Goal: Task Accomplishment & Management: Use online tool/utility

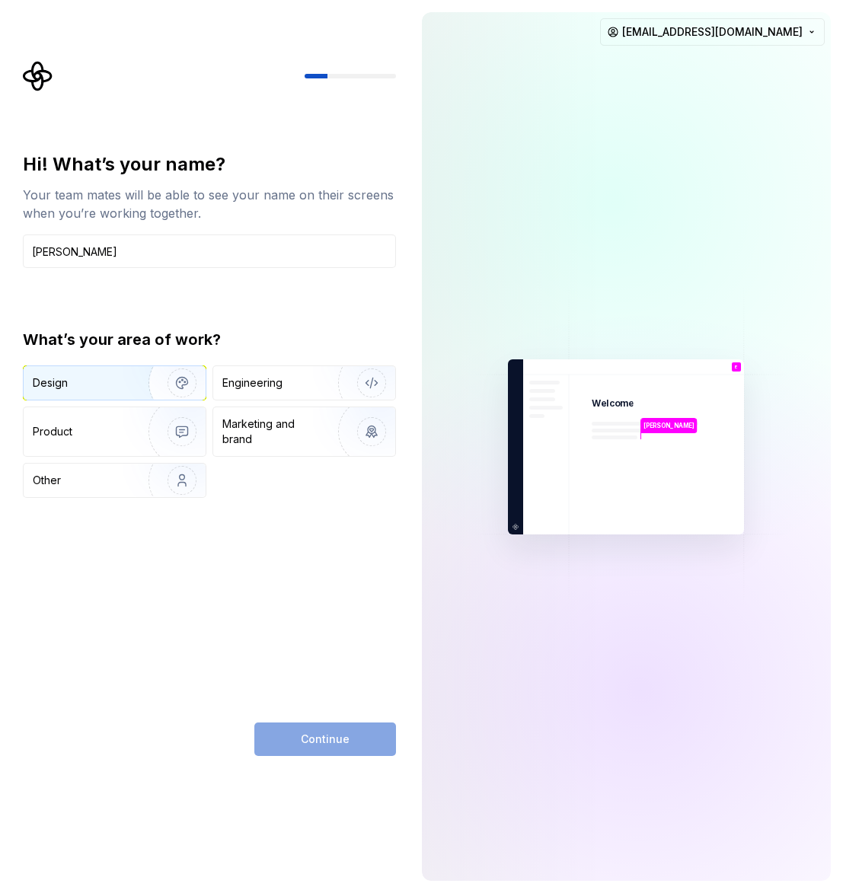
type input "Emily"
drag, startPoint x: 53, startPoint y: 379, endPoint x: 68, endPoint y: 384, distance: 15.2
click at [53, 379] on div "Design" at bounding box center [50, 382] width 35 height 15
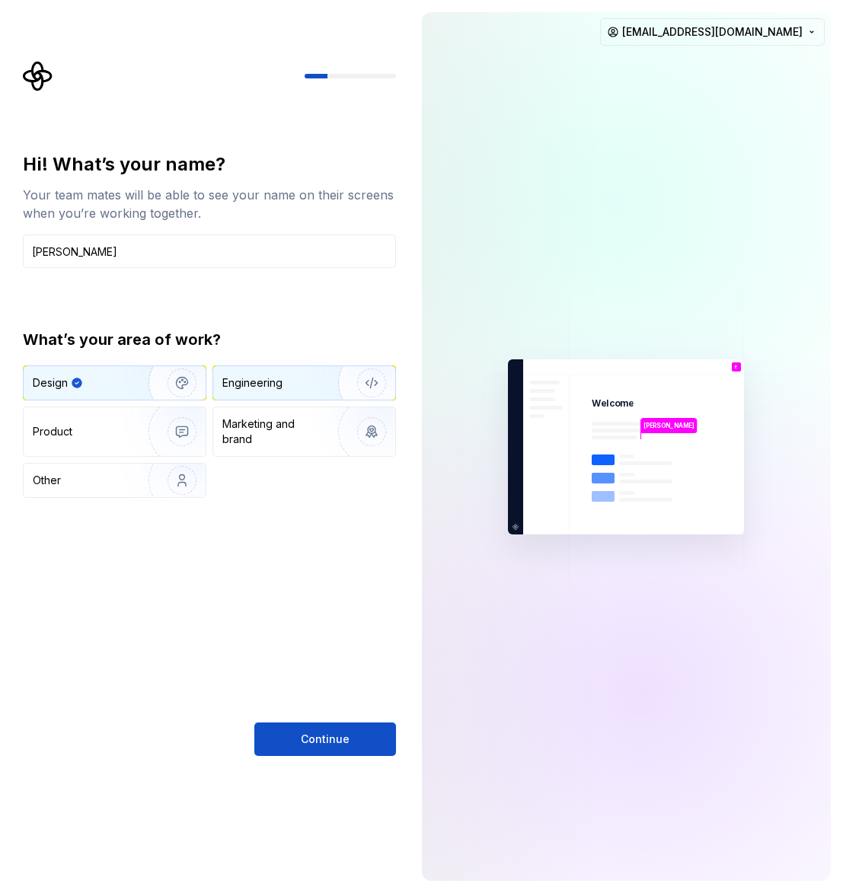
click at [238, 369] on div "Engineering" at bounding box center [304, 383] width 182 height 34
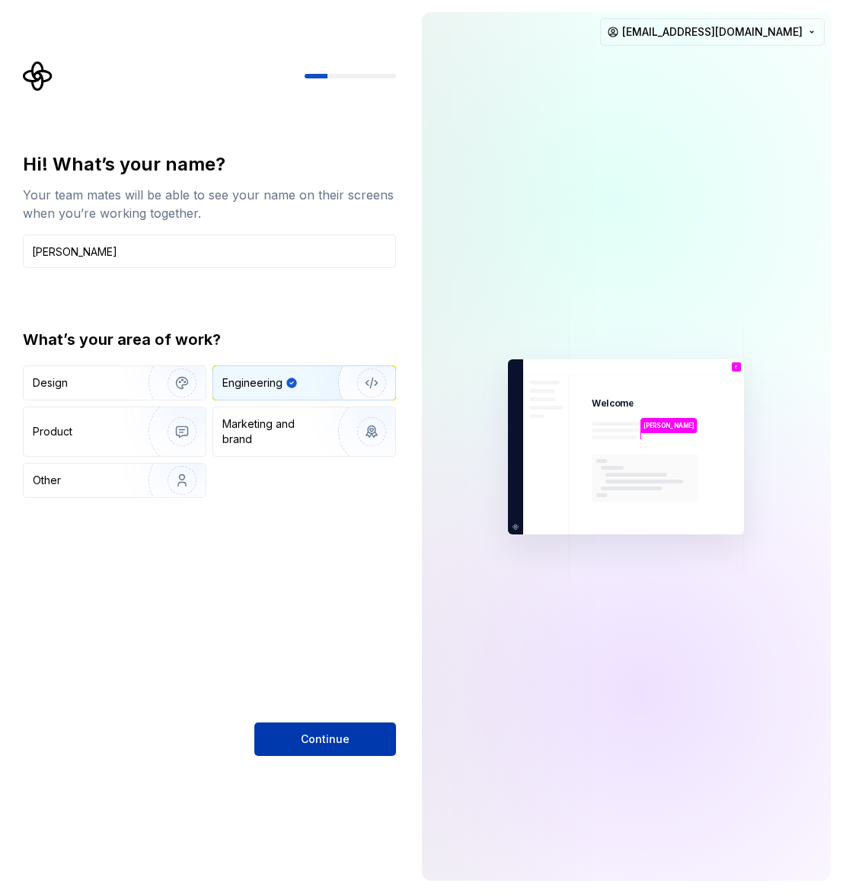
click at [327, 734] on span "Continue" at bounding box center [325, 739] width 49 height 15
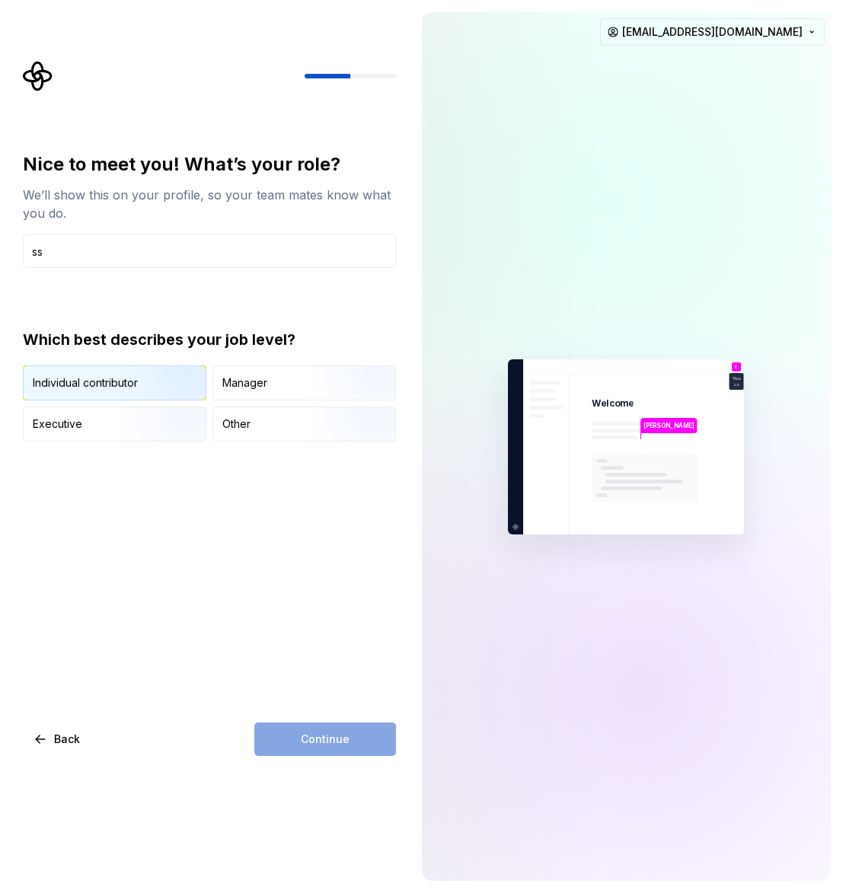
type input "ss"
click at [149, 393] on img "button" at bounding box center [168, 402] width 97 height 102
click at [334, 749] on button "Continue" at bounding box center [325, 740] width 142 height 34
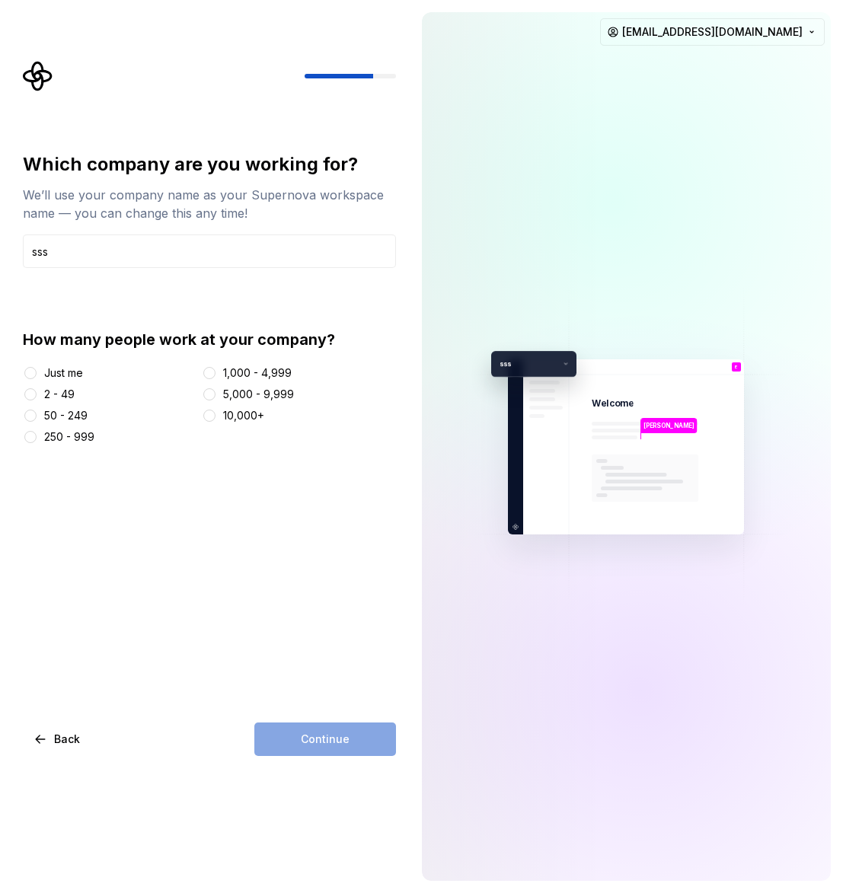
type input "sss"
click at [69, 374] on div "Just me" at bounding box center [63, 373] width 39 height 15
click at [37, 374] on button "Just me" at bounding box center [30, 373] width 12 height 12
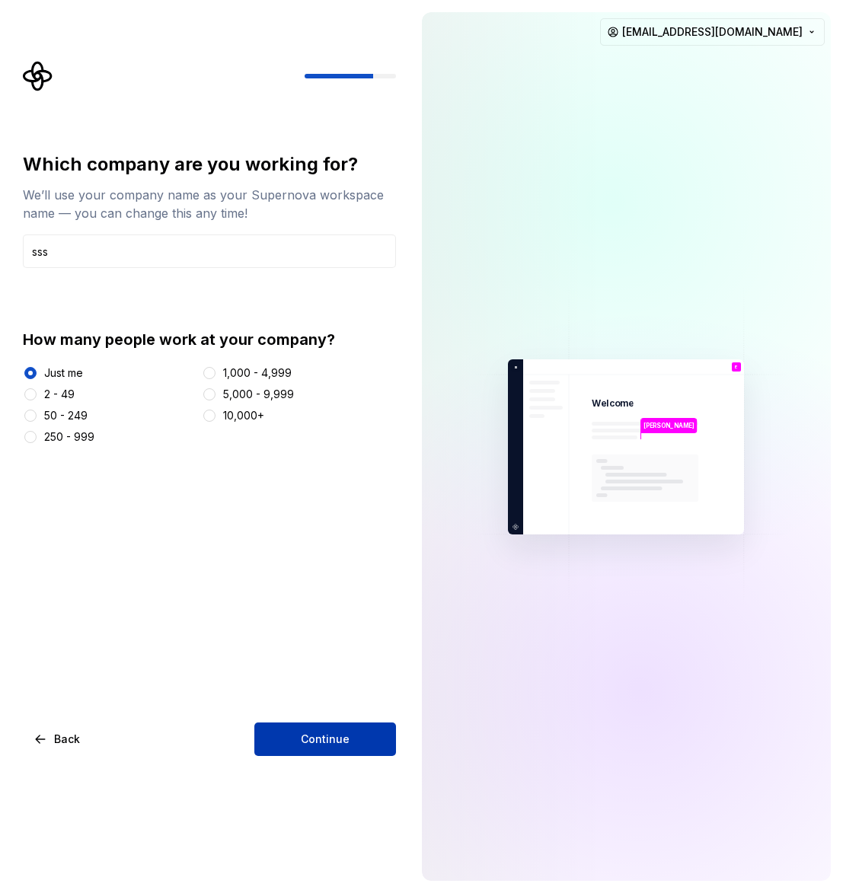
click at [316, 740] on span "Continue" at bounding box center [325, 739] width 49 height 15
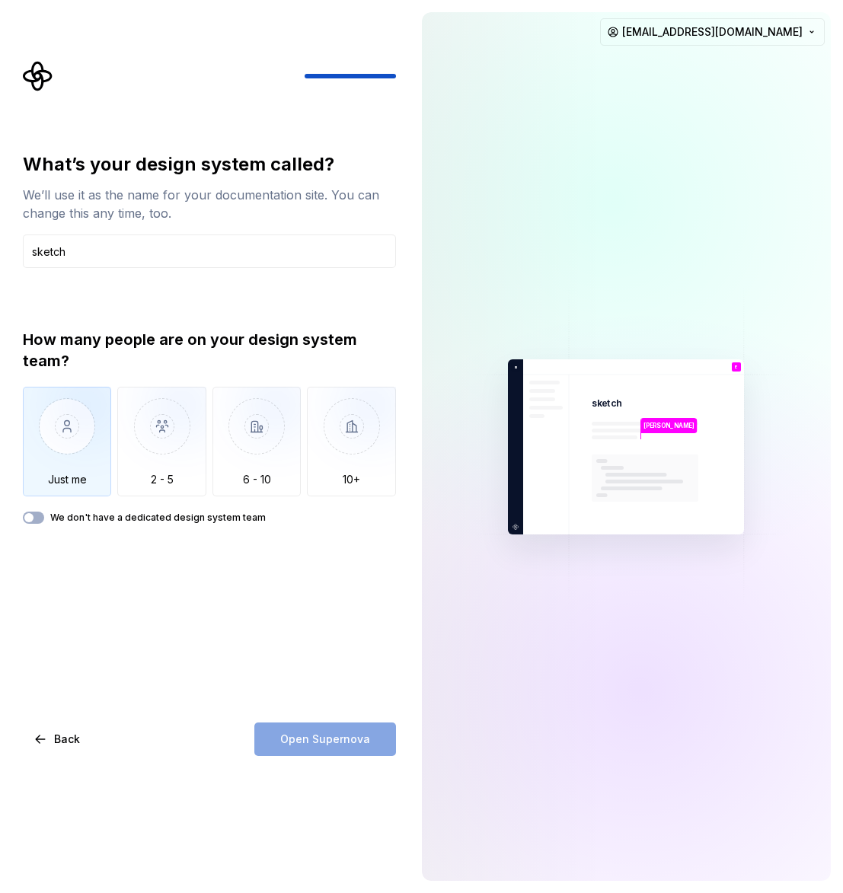
type input "sketch"
click at [65, 414] on img "button" at bounding box center [67, 438] width 89 height 102
click at [99, 522] on label "We don't have a dedicated design system team" at bounding box center [158, 518] width 216 height 12
click at [44, 522] on button "We don't have a dedicated design system team" at bounding box center [33, 518] width 21 height 12
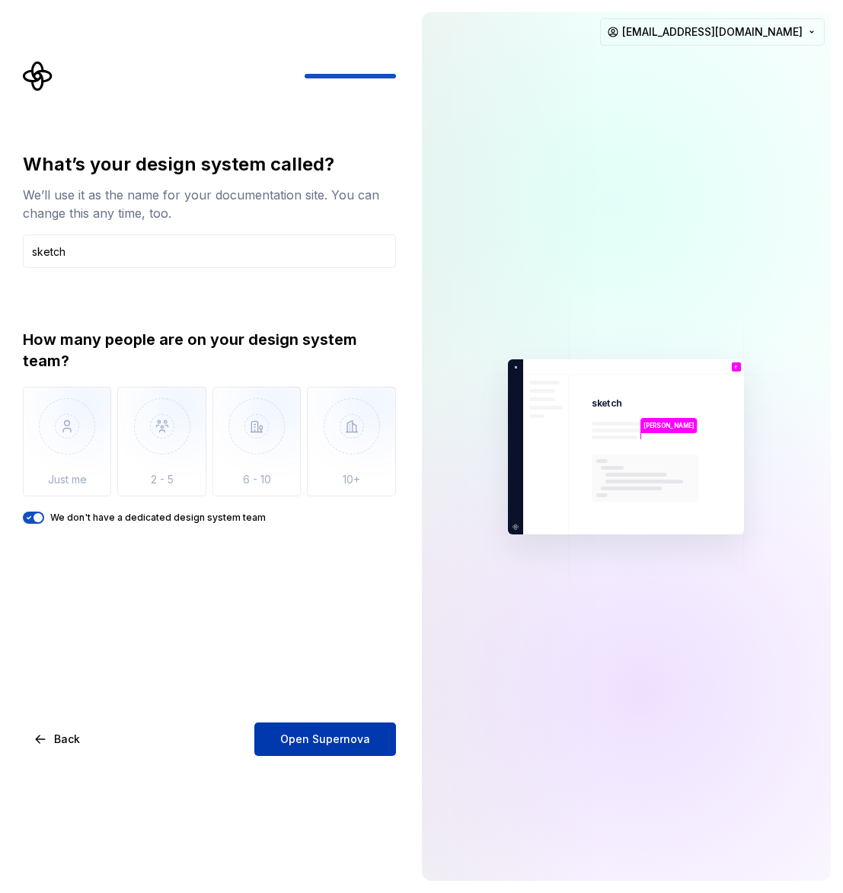
click at [337, 749] on button "Open Supernova" at bounding box center [325, 740] width 142 height 34
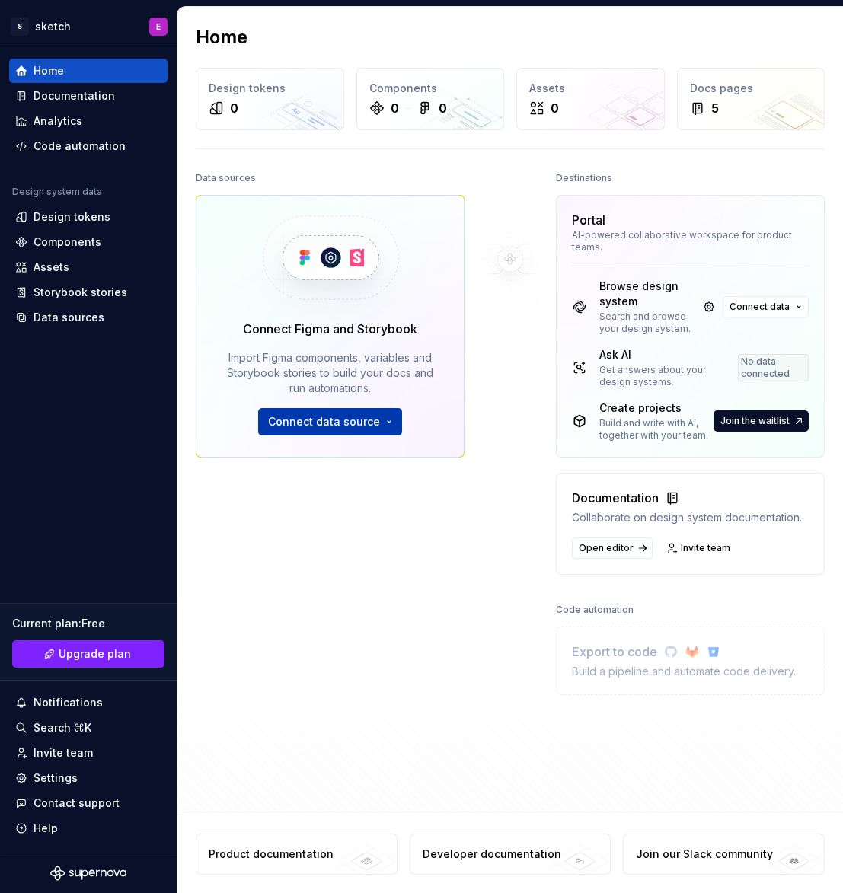
click at [385, 420] on button "Connect data source" at bounding box center [330, 421] width 144 height 27
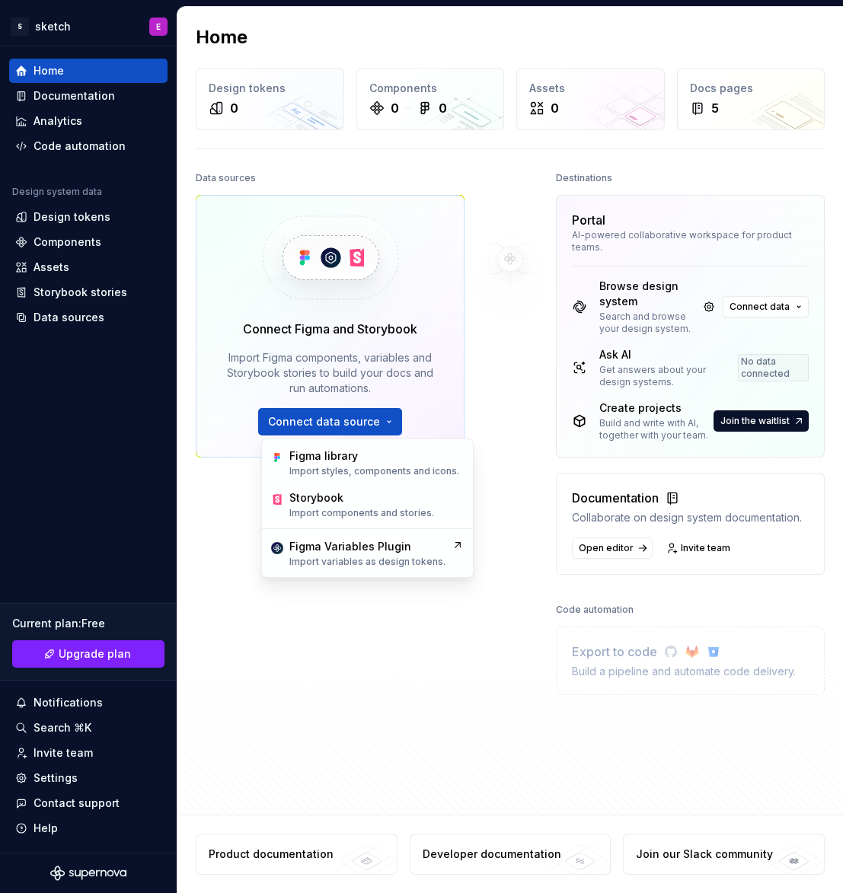
click at [430, 636] on div "Data sources Connect Figma and Storybook Import Figma components, variables and…" at bounding box center [330, 436] width 269 height 536
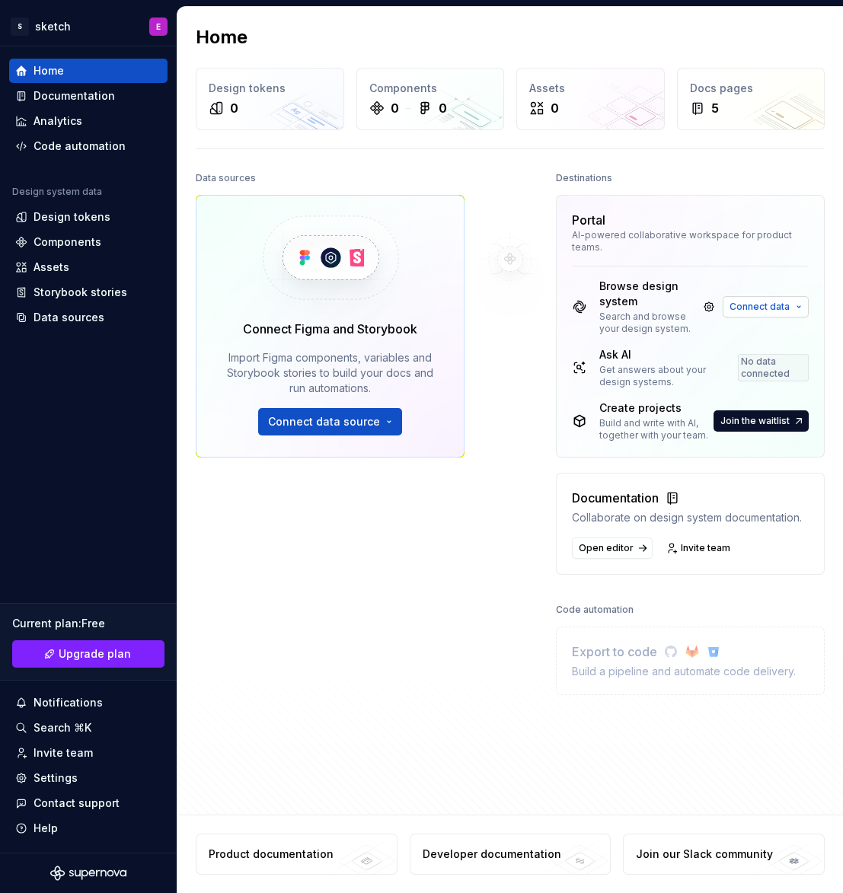
click at [781, 306] on span "Connect data" at bounding box center [760, 307] width 60 height 12
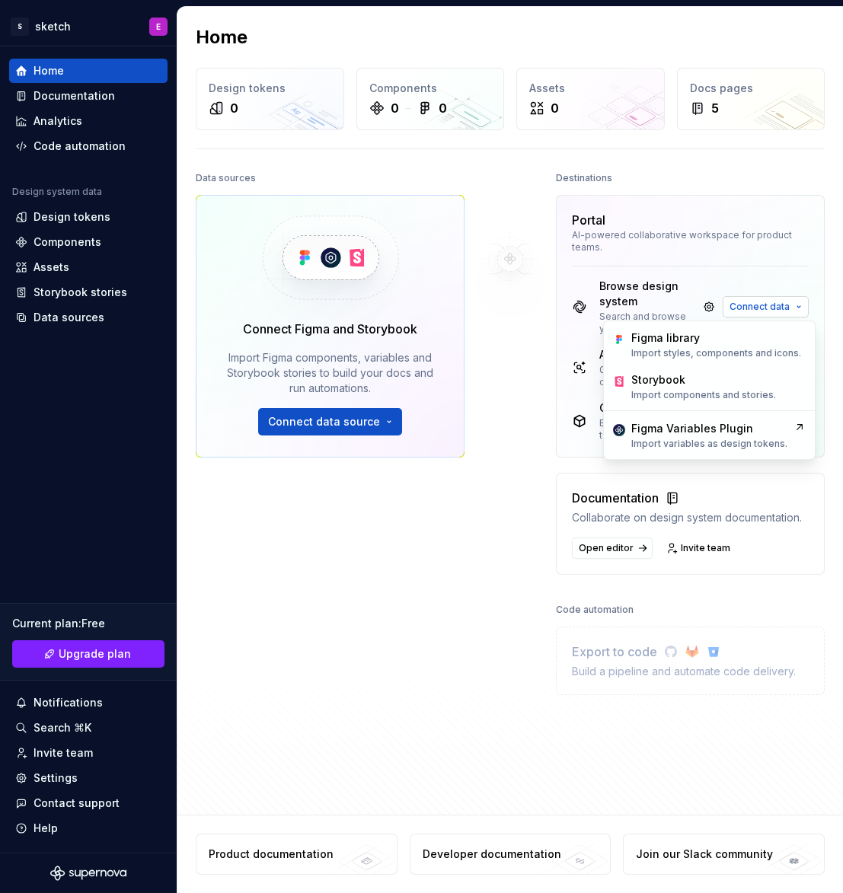
click at [781, 306] on span "Connect data" at bounding box center [760, 307] width 60 height 12
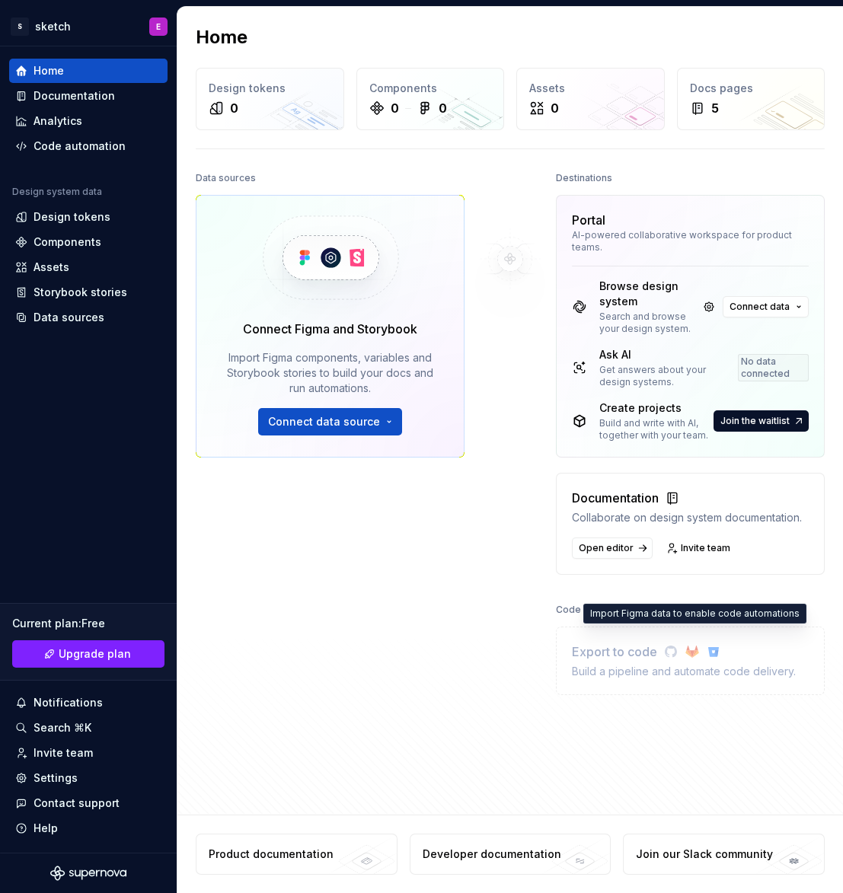
click at [654, 659] on div "Export to code" at bounding box center [684, 652] width 224 height 18
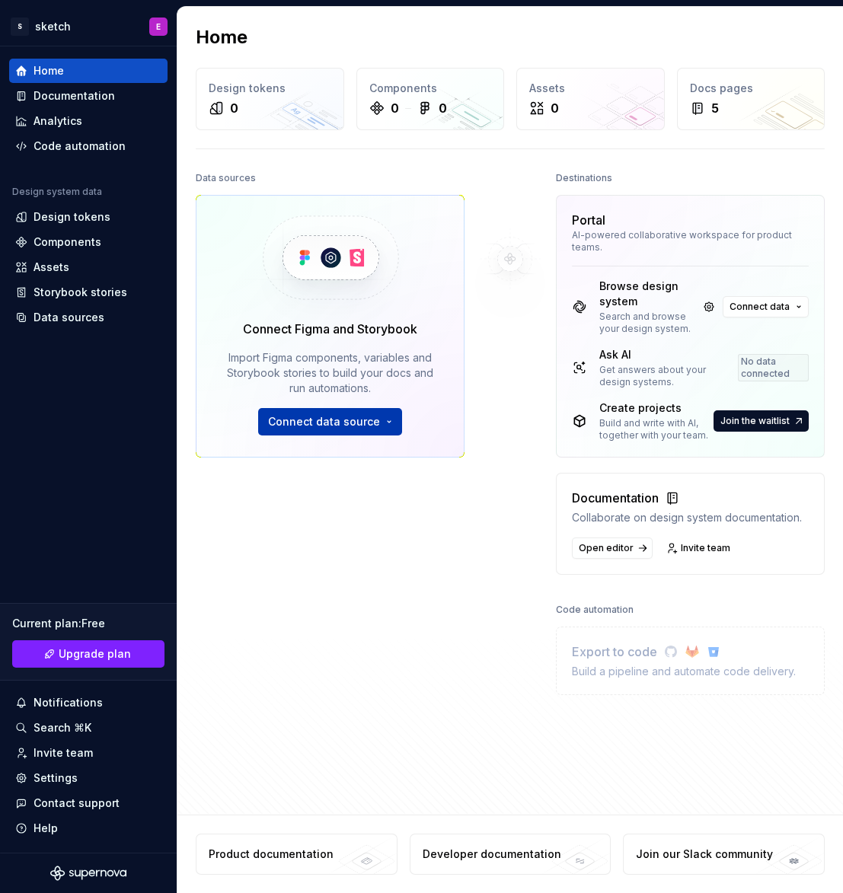
click at [371, 426] on span "Connect data source" at bounding box center [324, 421] width 112 height 15
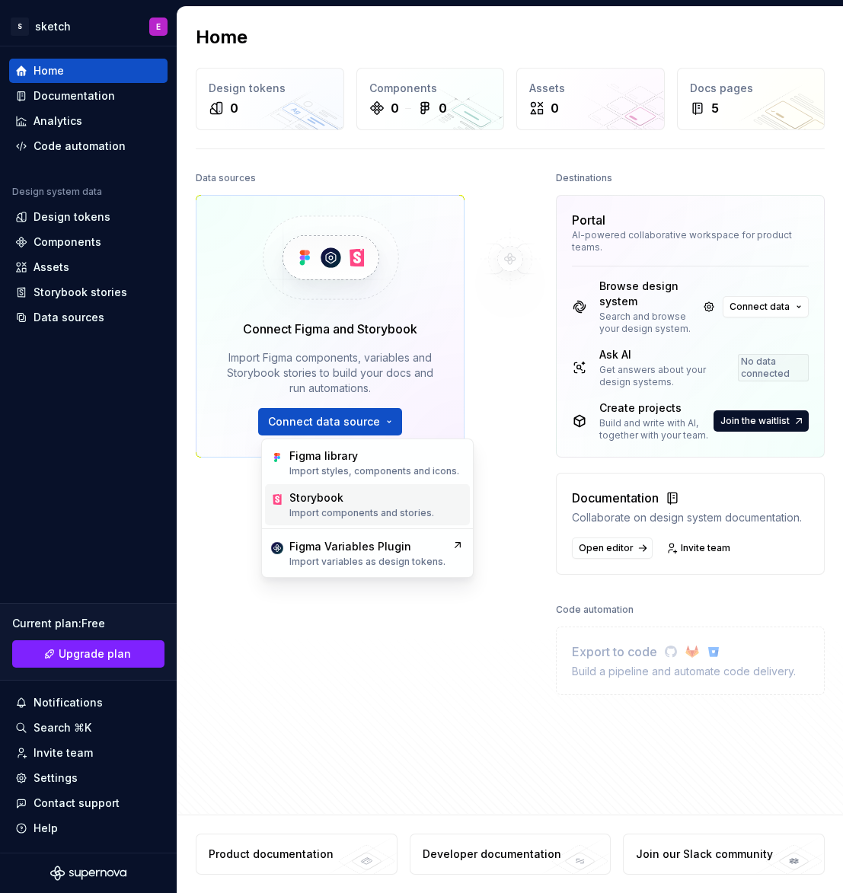
click at [362, 518] on p "Import components and stories." at bounding box center [361, 513] width 145 height 12
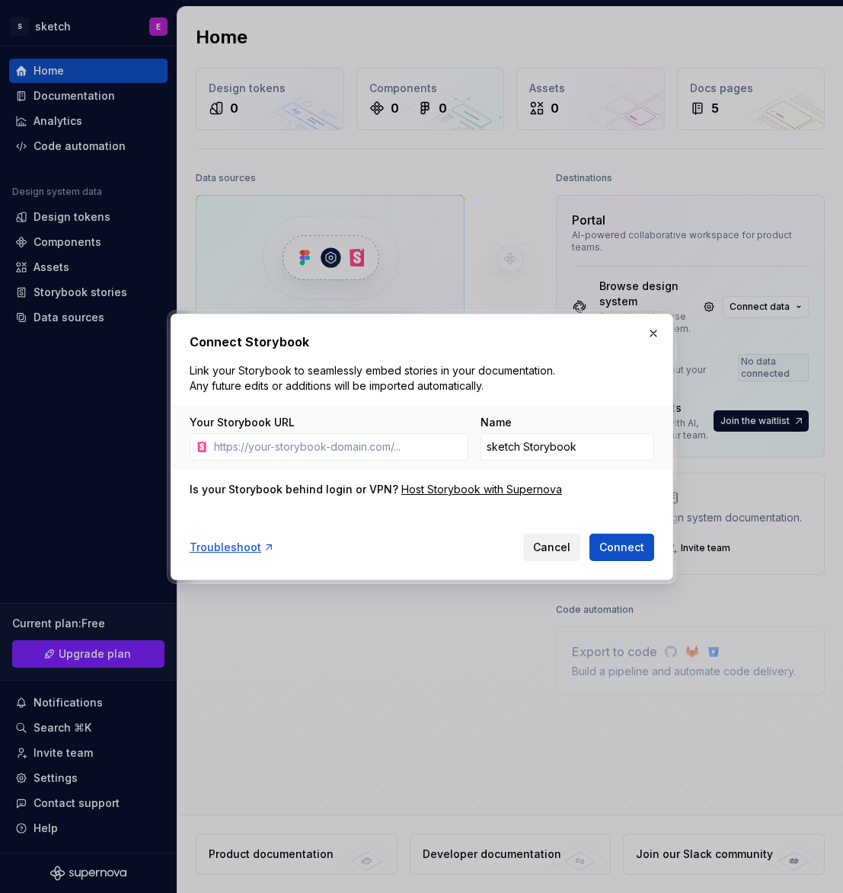
click at [550, 552] on span "Cancel" at bounding box center [551, 547] width 37 height 15
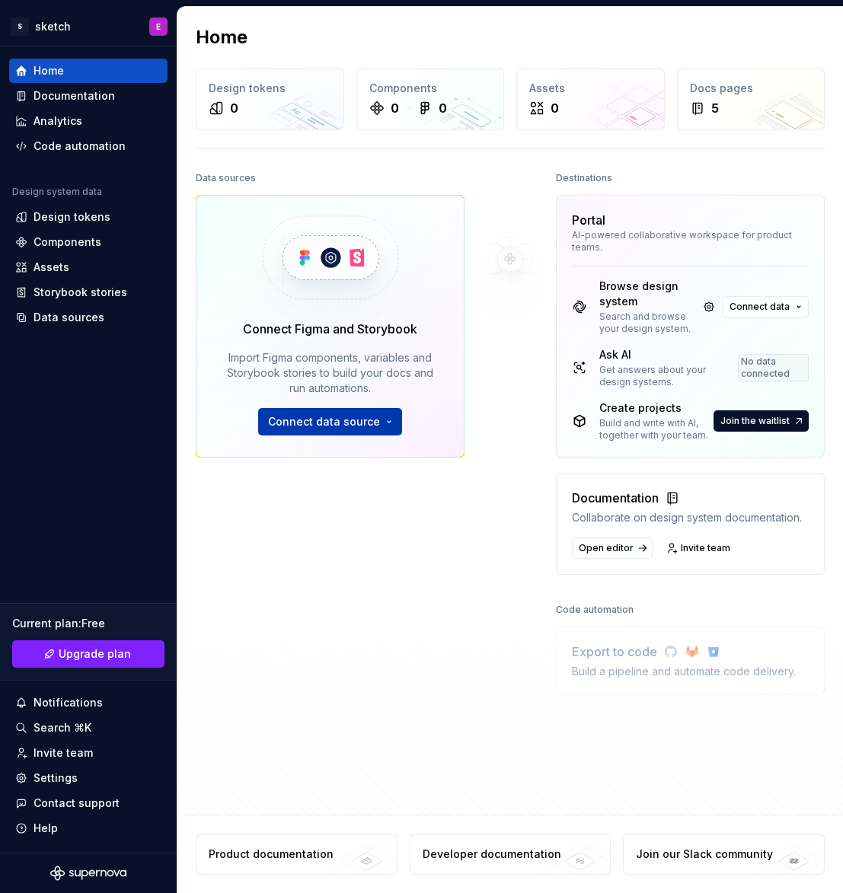
click at [339, 422] on span "Connect data source" at bounding box center [324, 421] width 112 height 15
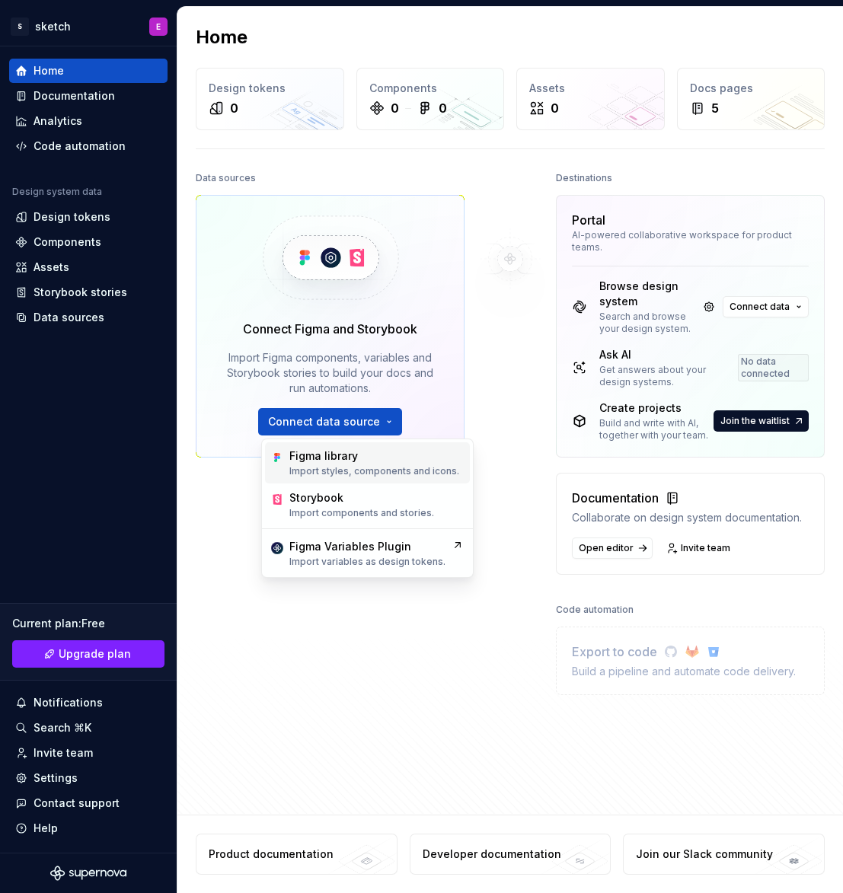
click at [331, 454] on div "Figma library" at bounding box center [323, 456] width 69 height 15
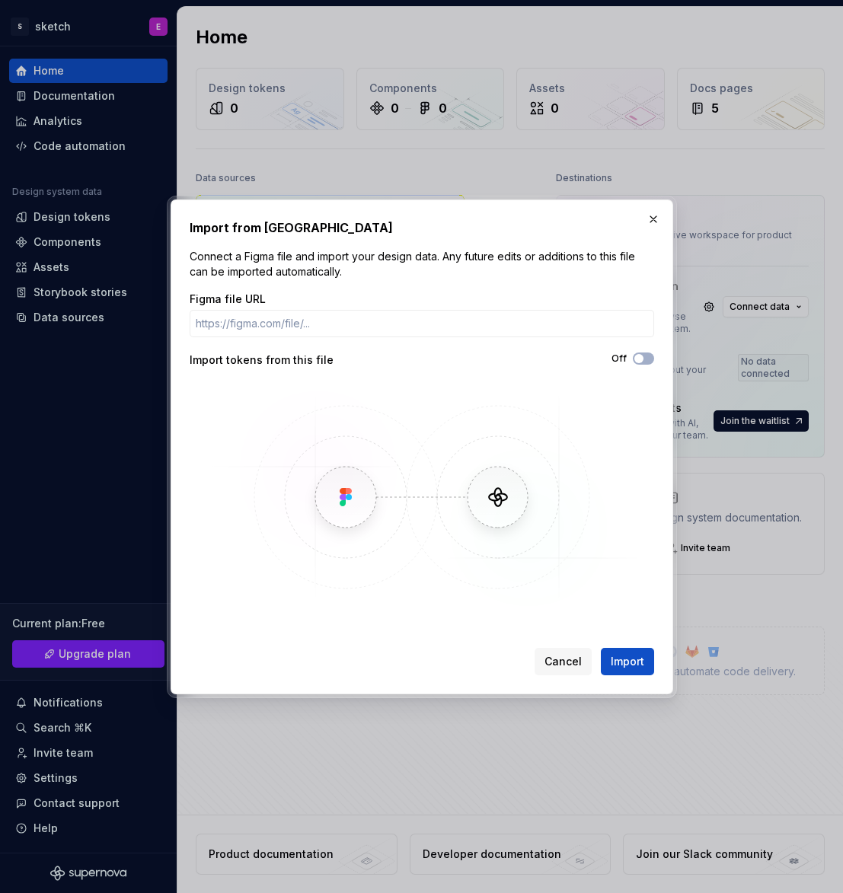
click at [273, 362] on div "Import tokens from this file" at bounding box center [306, 360] width 232 height 15
click at [557, 663] on span "Cancel" at bounding box center [562, 661] width 37 height 15
